Goal: Task Accomplishment & Management: Manage account settings

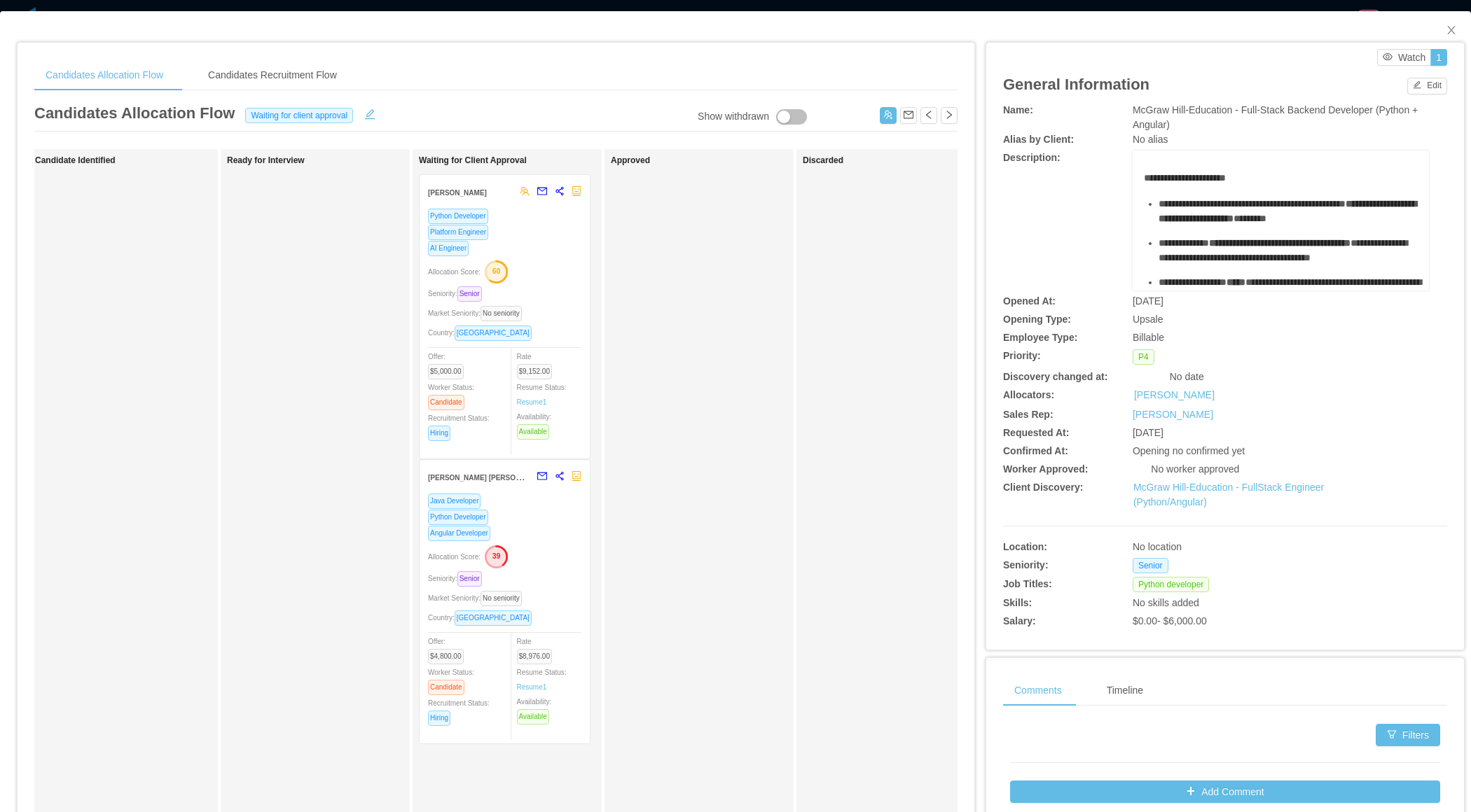
scroll to position [0, 215]
click at [568, 273] on div "Allocation Score: 60" at bounding box center [501, 271] width 154 height 22
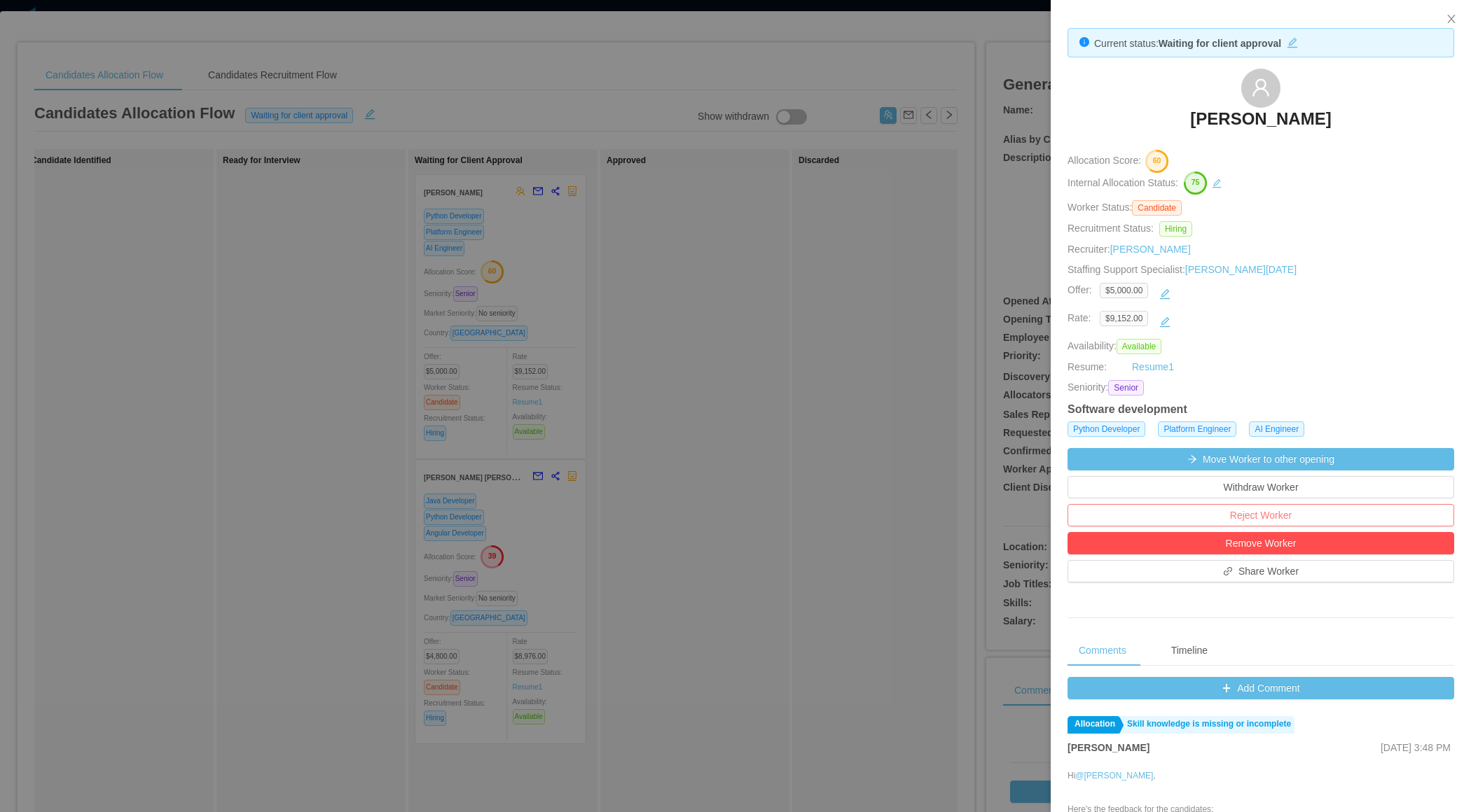
click at [911, 512] on button "Reject Worker" at bounding box center [1260, 516] width 387 height 22
click at [911, 482] on div "Reject this worker? Cancel Reject" at bounding box center [1259, 463] width 121 height 63
click at [728, 335] on div at bounding box center [736, 406] width 1471 height 812
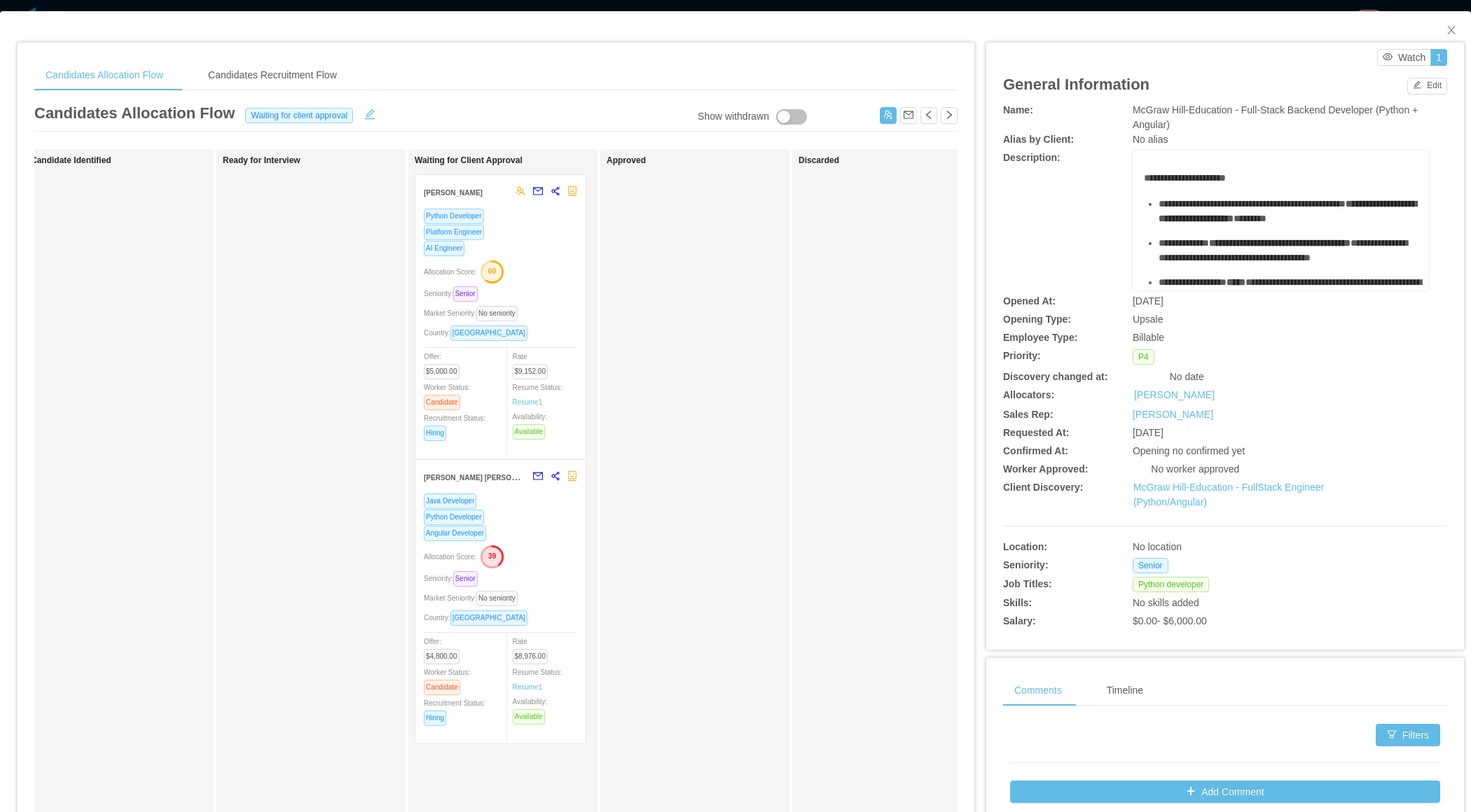
click at [461, 560] on div "Allocation Score: 39" at bounding box center [501, 556] width 154 height 22
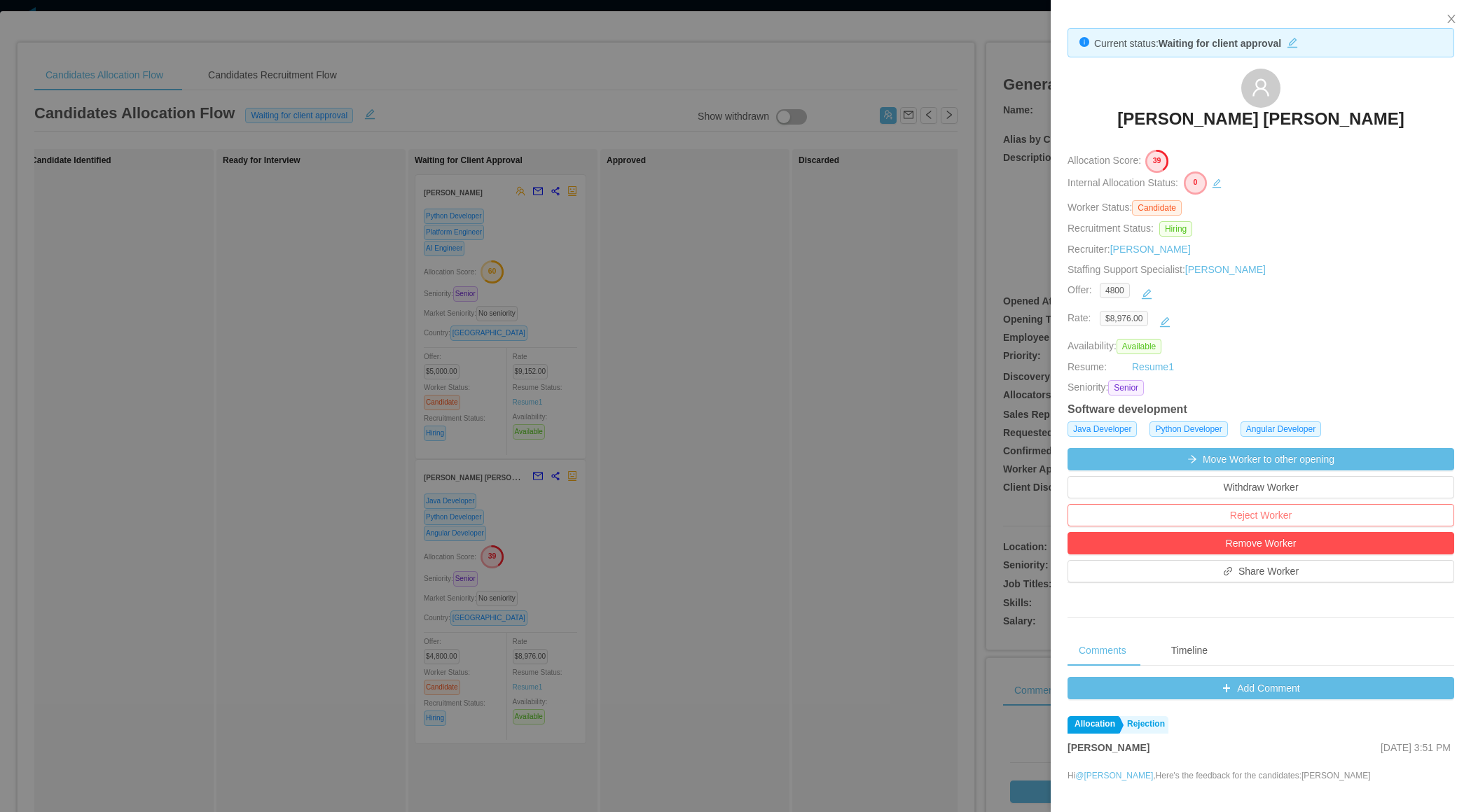
click at [911, 514] on button "Reject Worker" at bounding box center [1260, 516] width 387 height 22
click at [911, 470] on button "Reject" at bounding box center [1288, 474] width 39 height 17
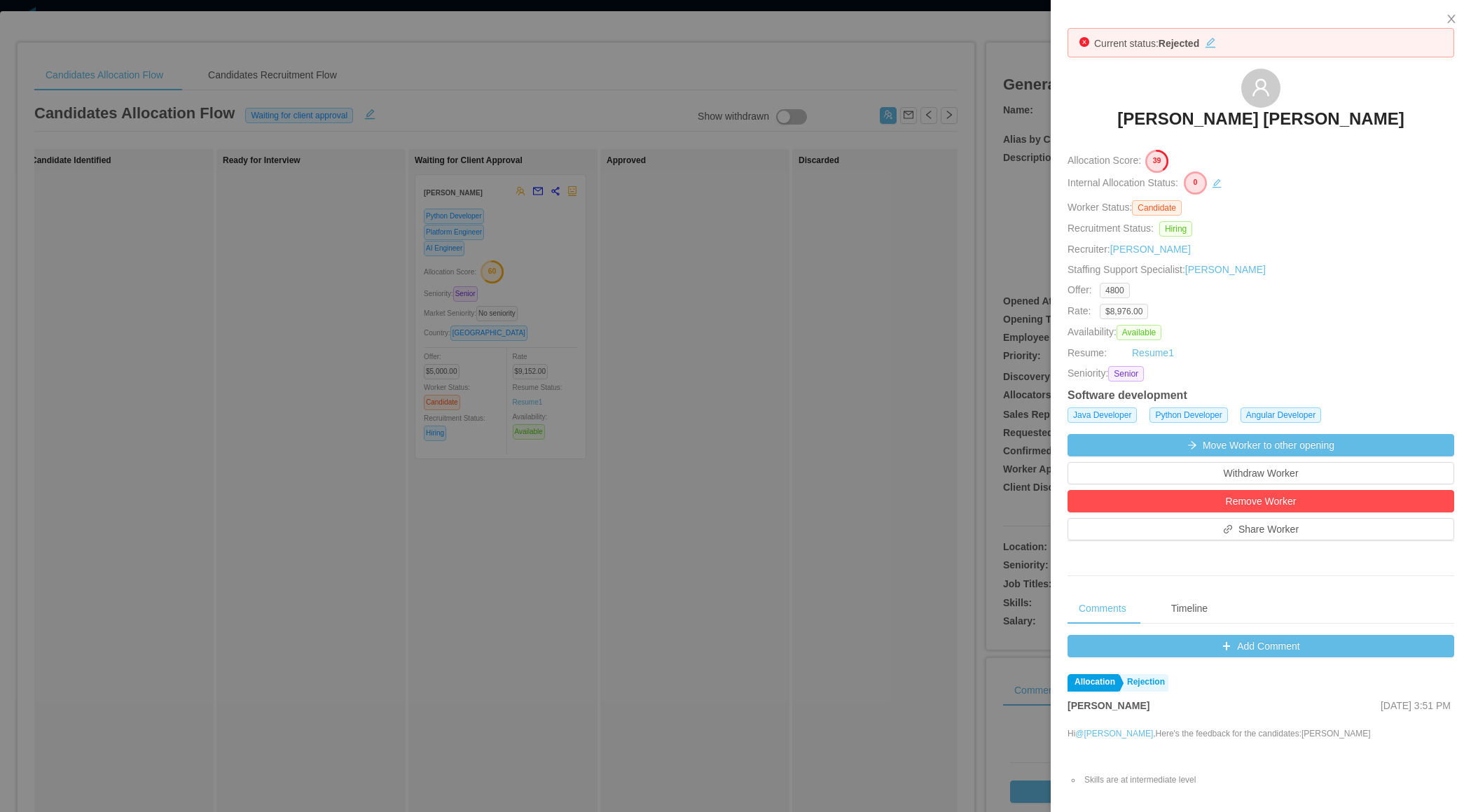
click at [794, 288] on div at bounding box center [736, 406] width 1471 height 812
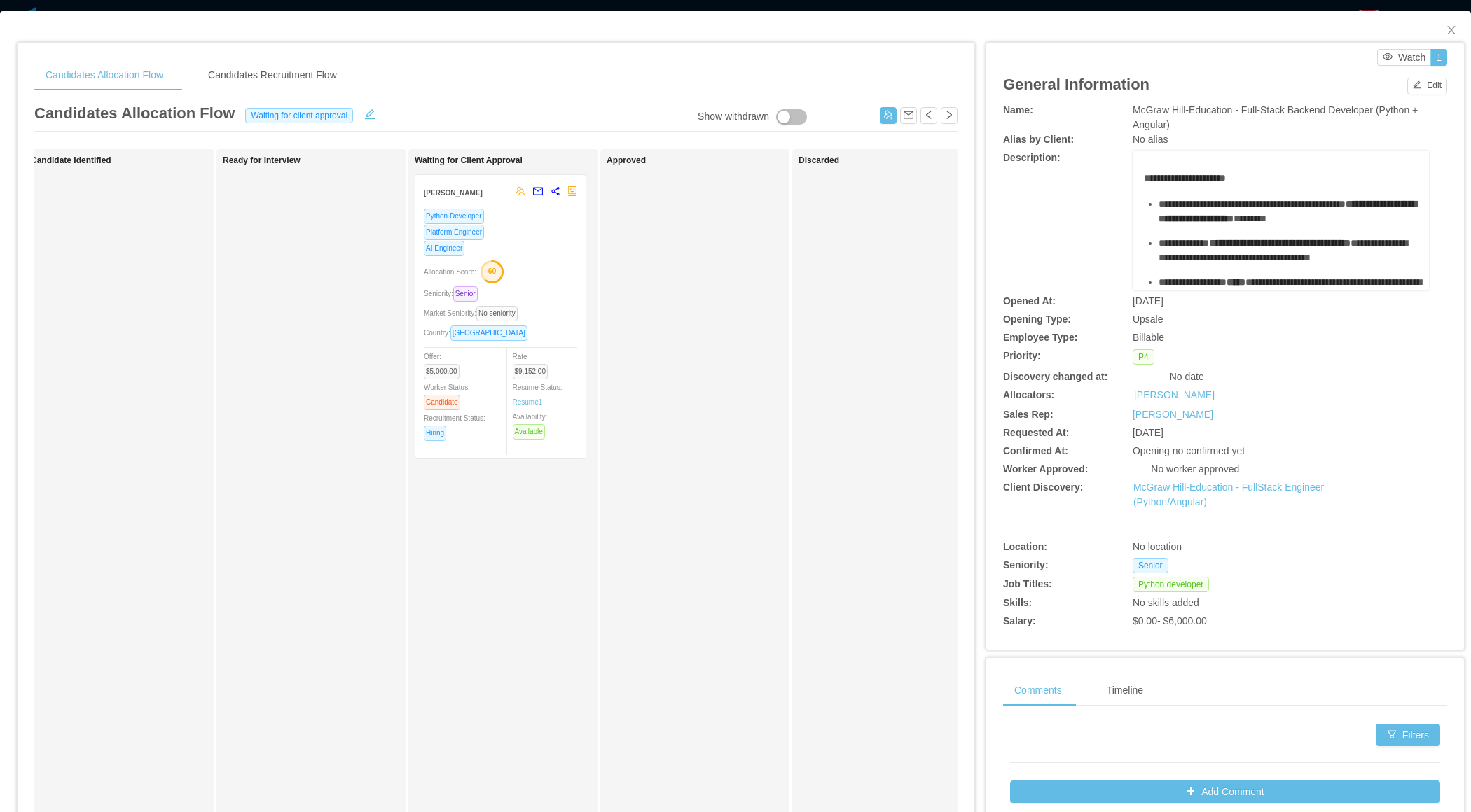
click at [525, 268] on div "Allocation Score: 60" at bounding box center [501, 271] width 154 height 22
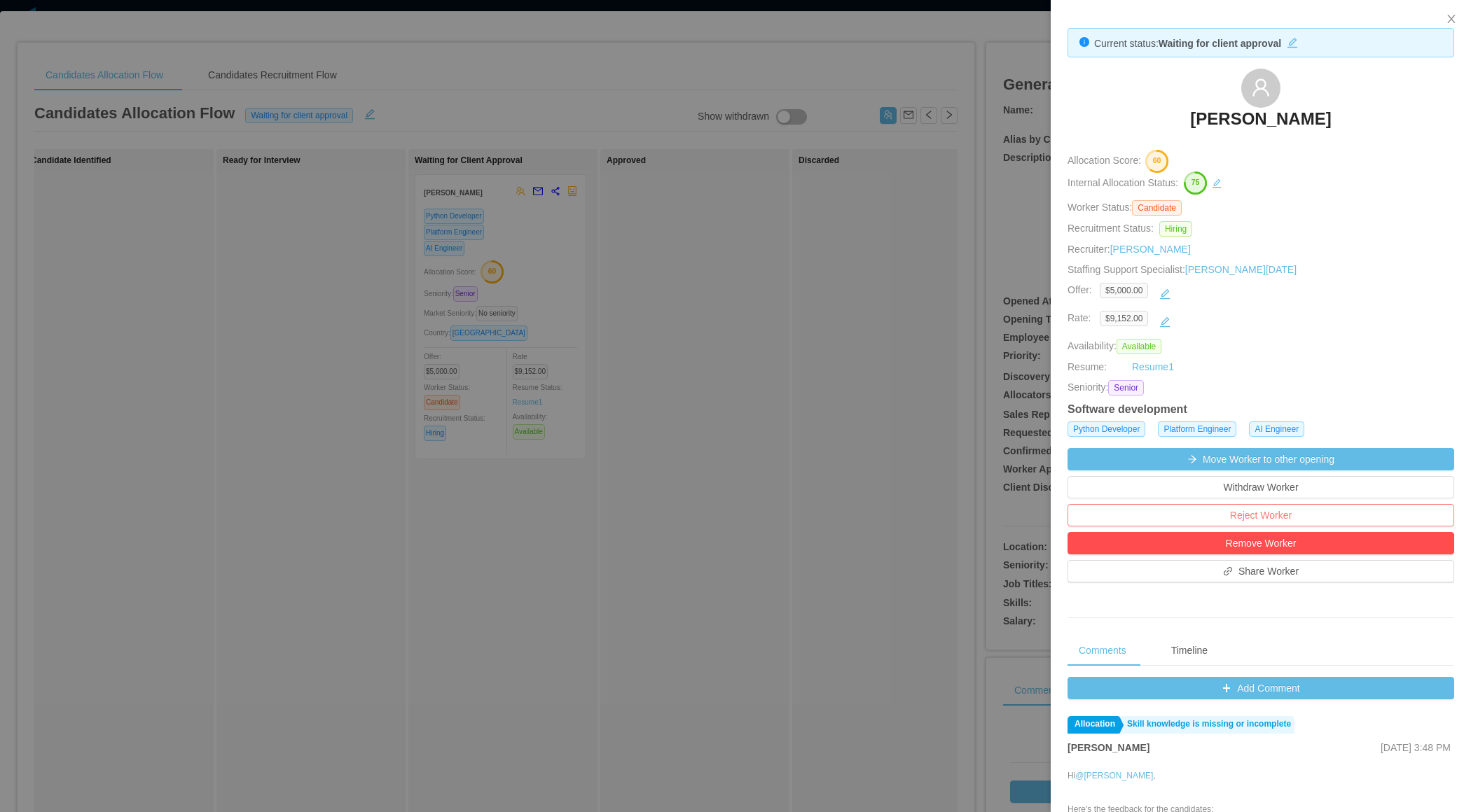
click at [911, 516] on button "Reject Worker" at bounding box center [1260, 516] width 387 height 22
click at [911, 471] on button "Reject" at bounding box center [1288, 474] width 39 height 17
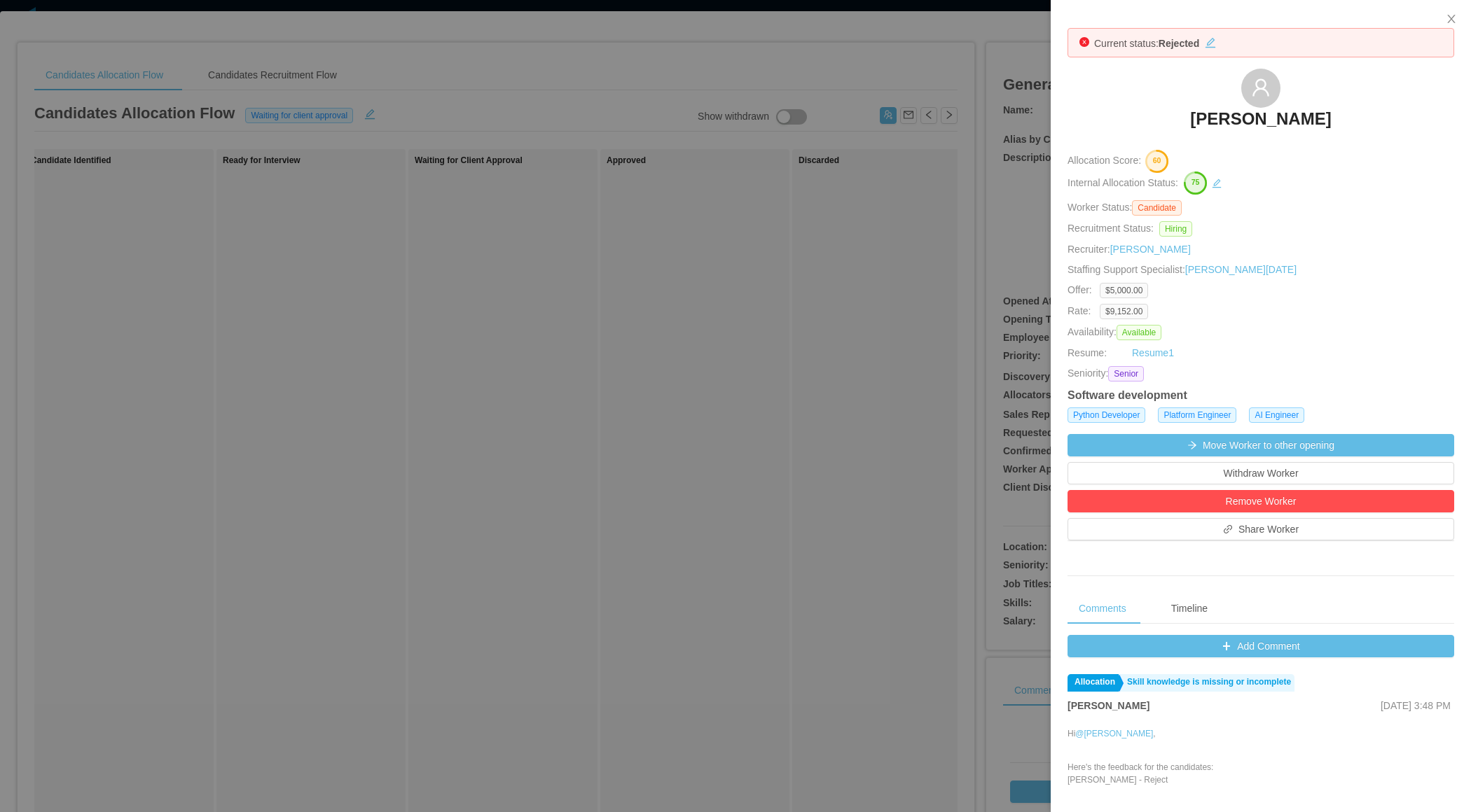
click at [818, 394] on div at bounding box center [736, 406] width 1471 height 812
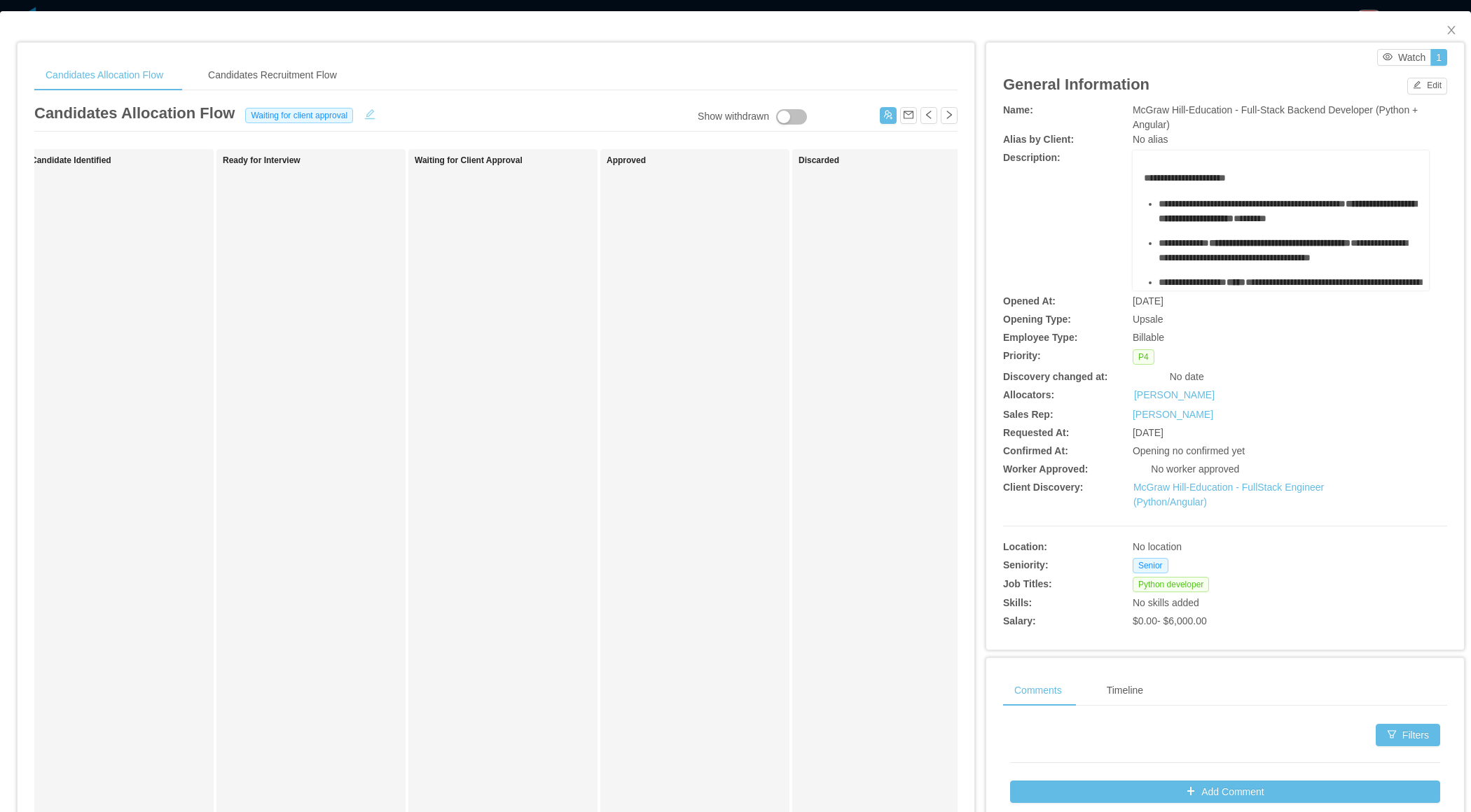
click at [367, 107] on button "button" at bounding box center [370, 112] width 22 height 14
click at [326, 110] on div "Waiting for client approval" at bounding box center [291, 115] width 96 height 16
click at [265, 272] on li "Lost" at bounding box center [292, 273] width 119 height 22
click at [367, 120] on button "Save" at bounding box center [379, 115] width 37 height 17
click at [405, 78] on button "Update" at bounding box center [399, 77] width 42 height 17
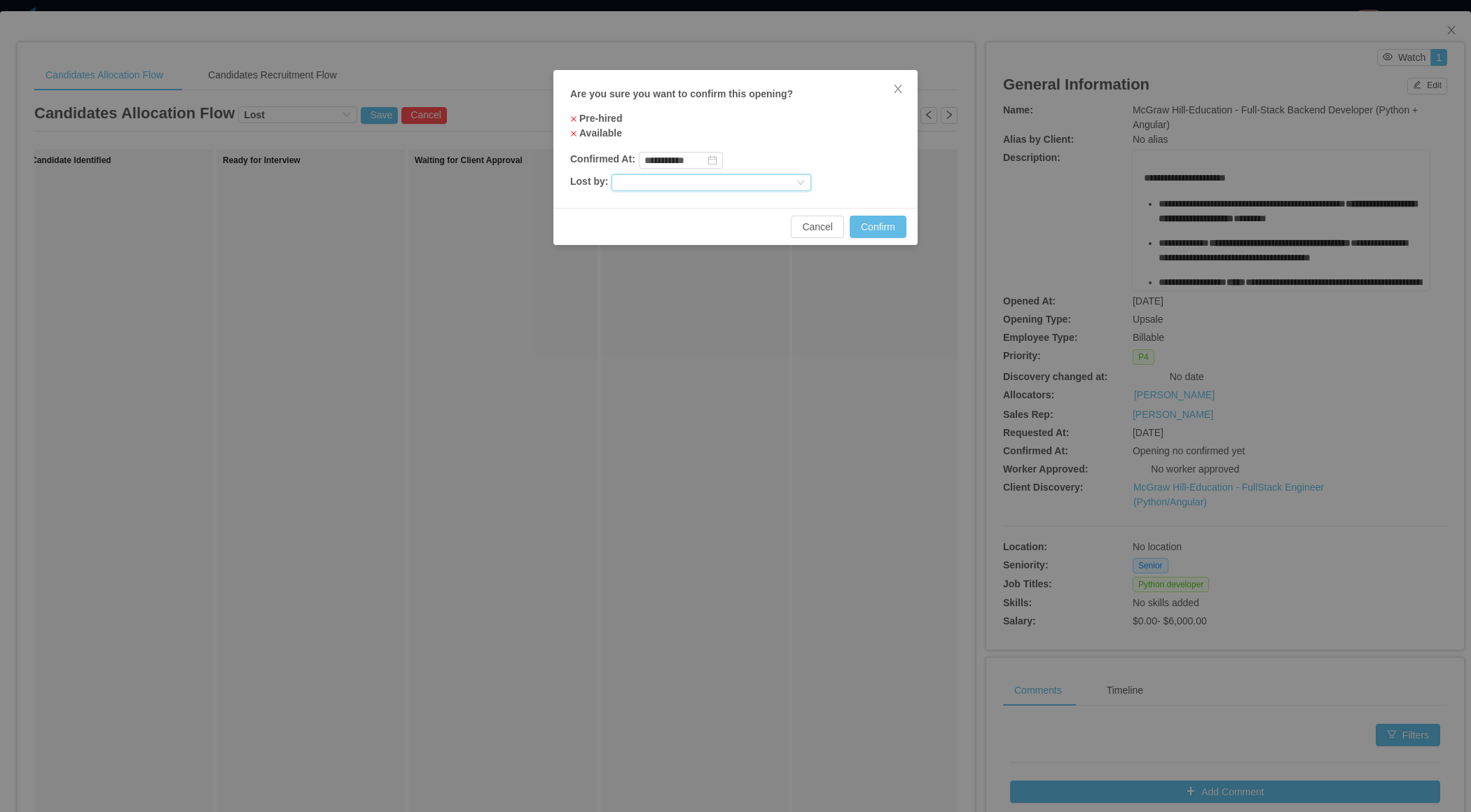
click at [657, 185] on div at bounding box center [705, 183] width 177 height 16
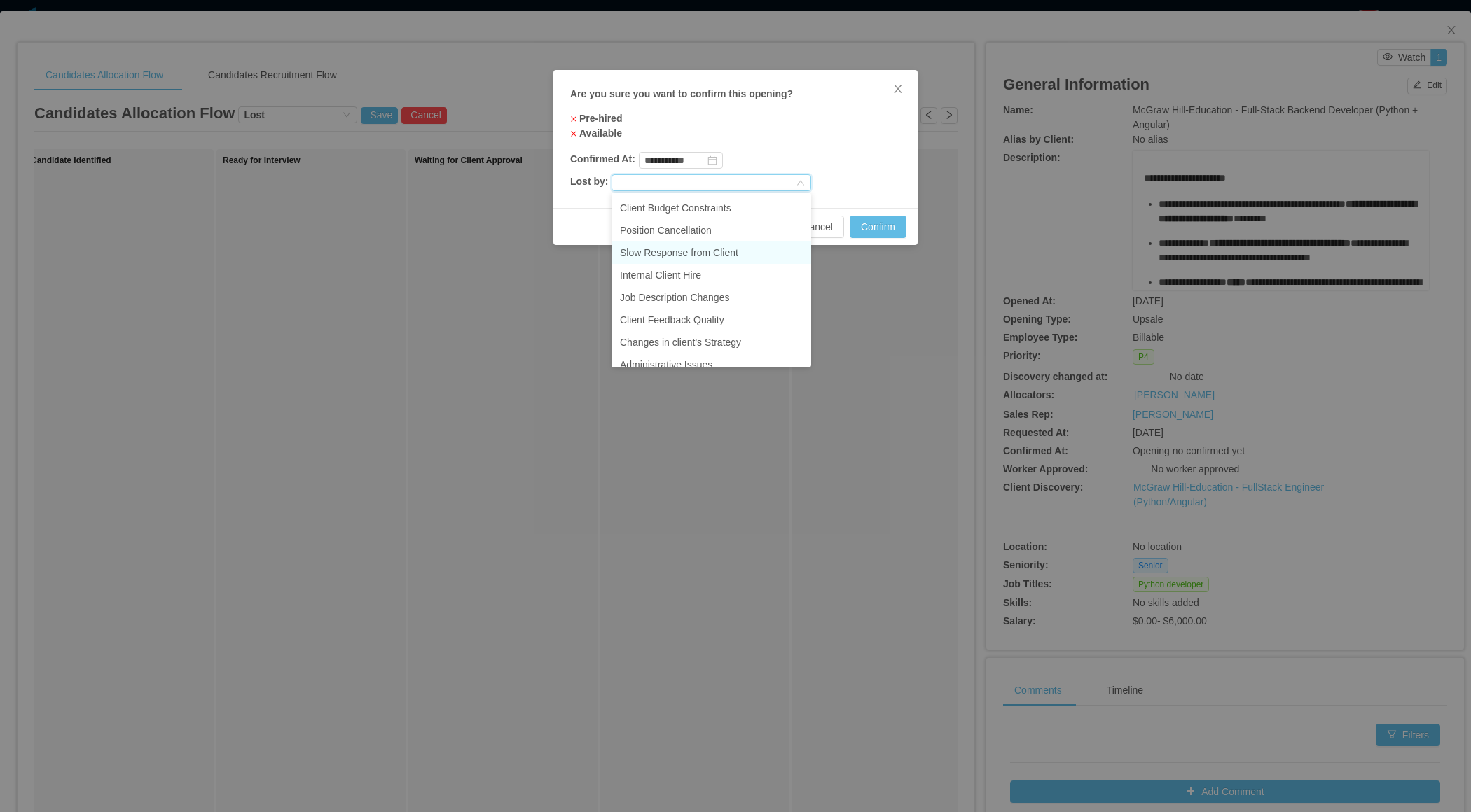
scroll to position [99, 0]
click at [686, 261] on li "Internal Client Hire" at bounding box center [711, 264] width 200 height 22
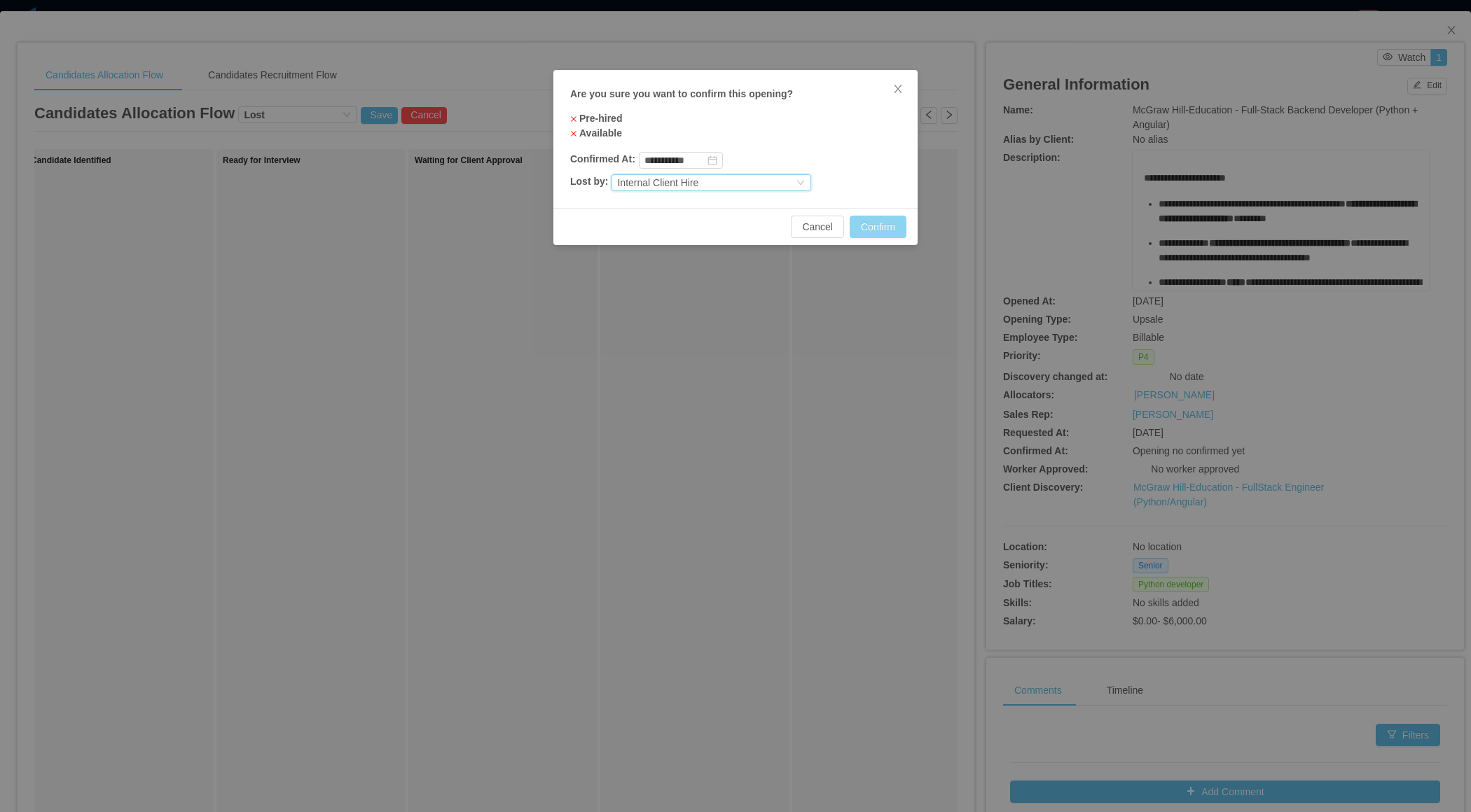
click at [885, 226] on button "Confirm" at bounding box center [878, 226] width 57 height 22
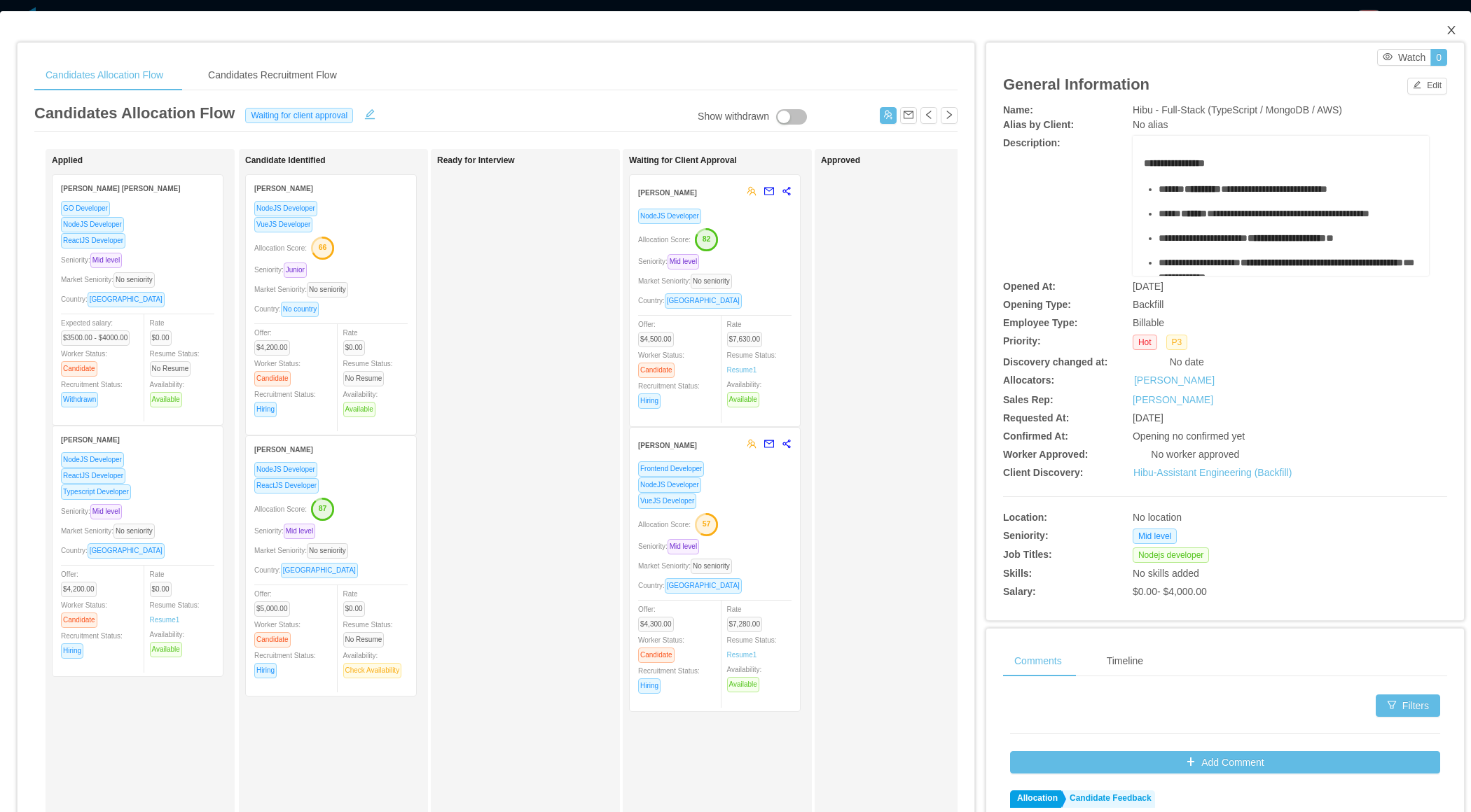
click at [1449, 34] on icon "icon: close" at bounding box center [1451, 30] width 11 height 11
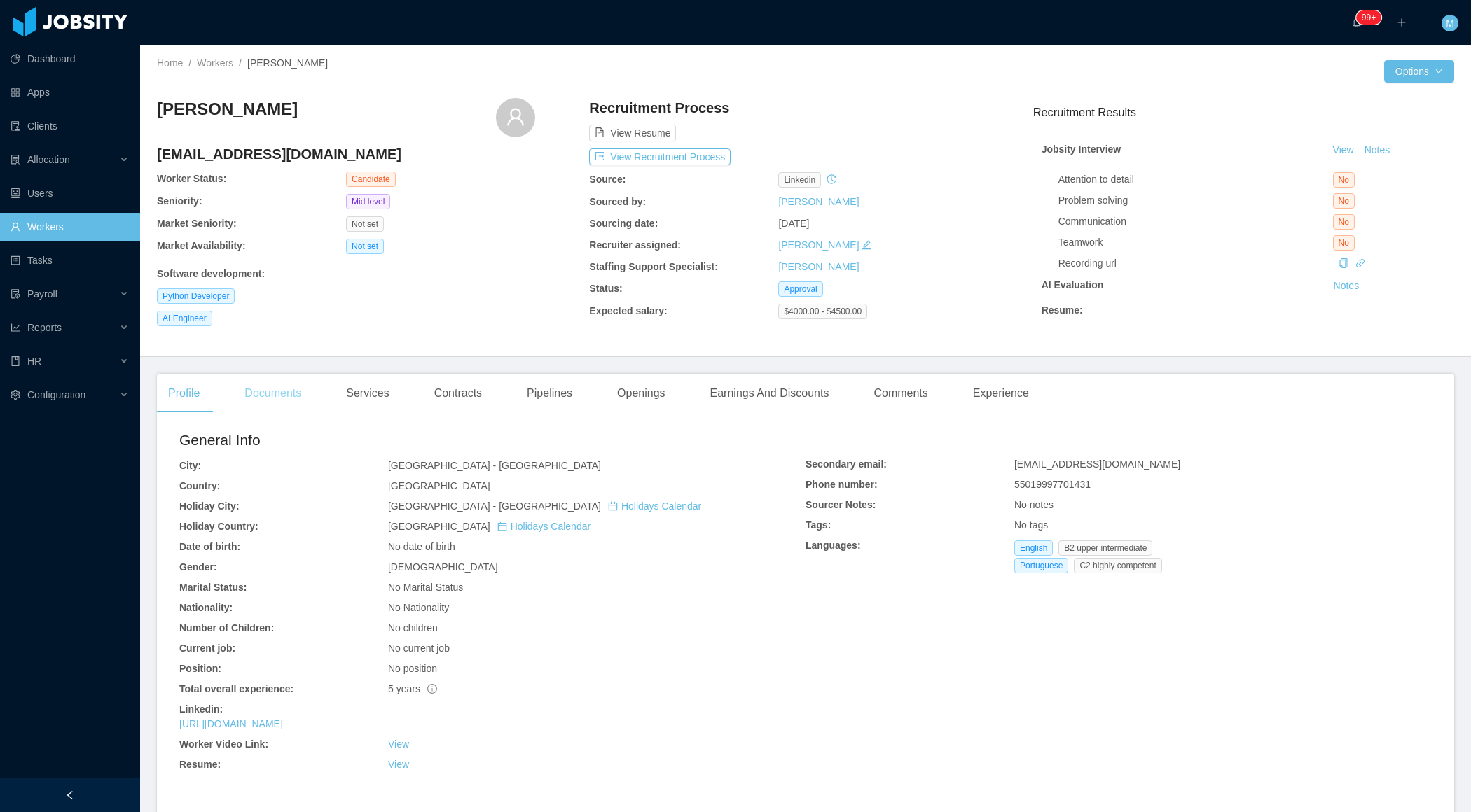
click at [306, 396] on div "Documents" at bounding box center [273, 393] width 79 height 39
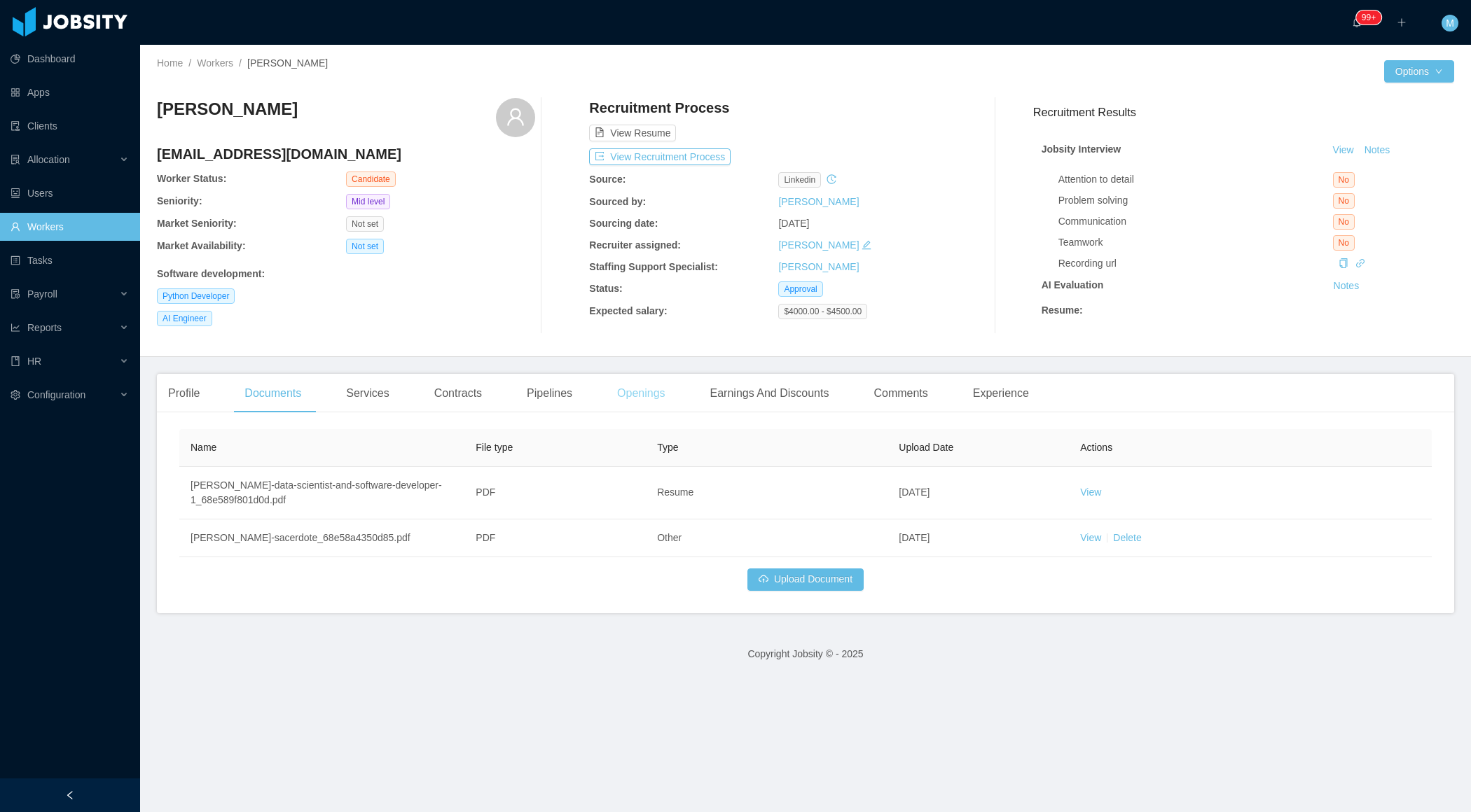
click at [632, 402] on div "Openings" at bounding box center [641, 393] width 71 height 39
